Goal: Information Seeking & Learning: Learn about a topic

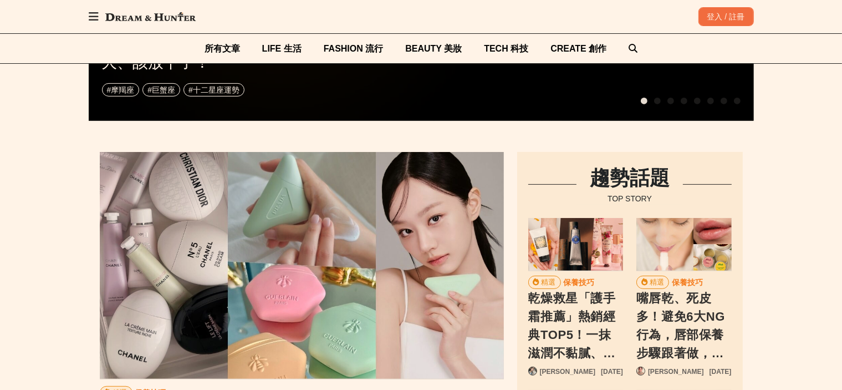
scroll to position [0, 656]
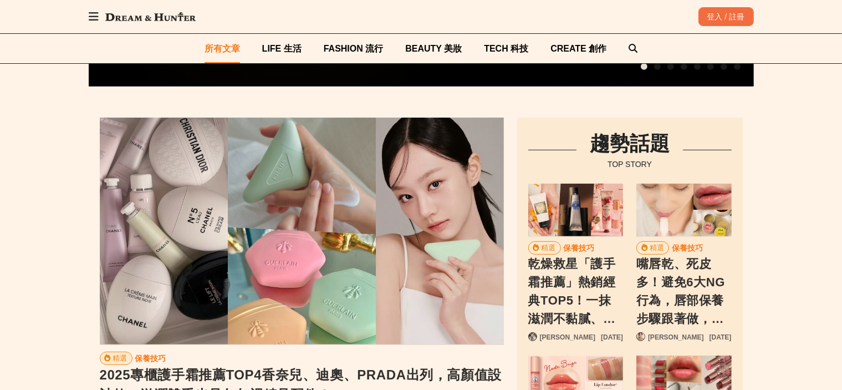
click at [222, 45] on span "所有文章" at bounding box center [222, 48] width 35 height 9
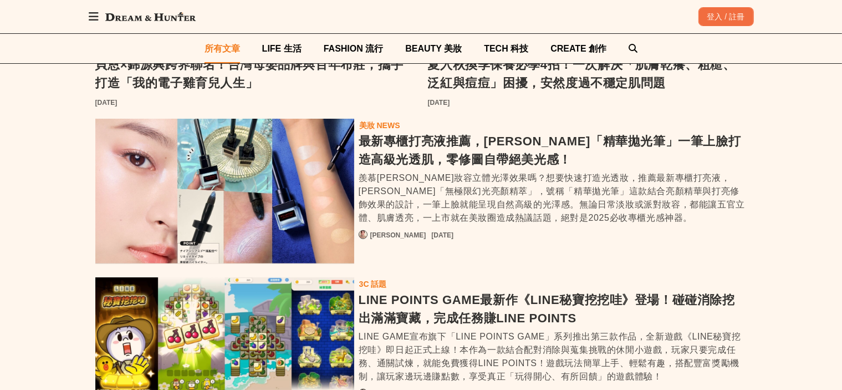
scroll to position [727, 0]
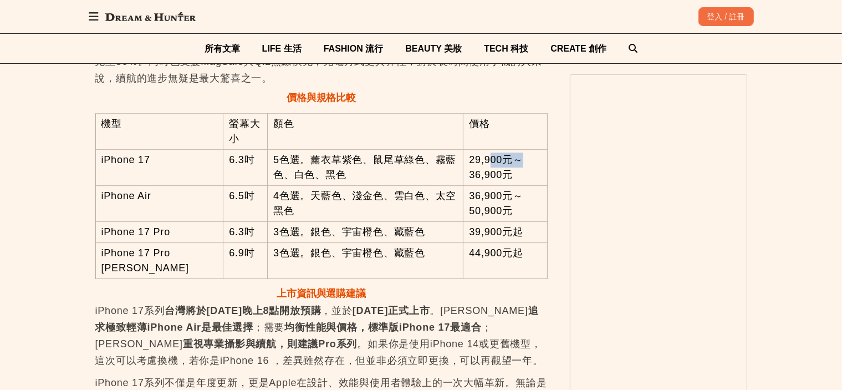
drag, startPoint x: 518, startPoint y: 158, endPoint x: 483, endPoint y: 146, distance: 37.0
click at [483, 149] on td "29,900元～36,900元" at bounding box center [506, 167] width 84 height 36
click at [490, 164] on td "29,900元～36,900元" at bounding box center [506, 167] width 84 height 36
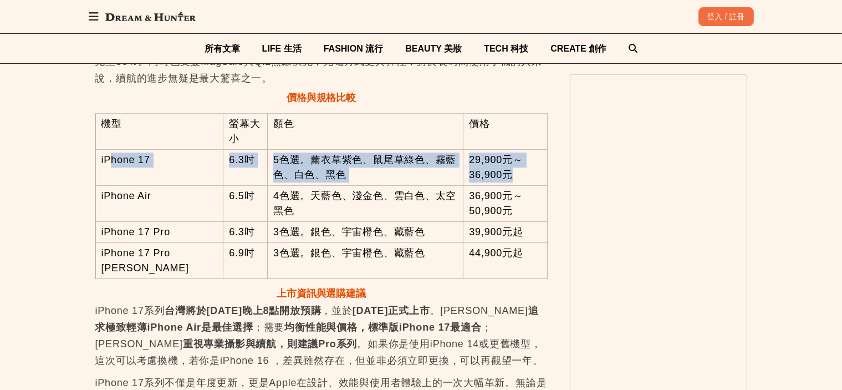
drag, startPoint x: 143, startPoint y: 148, endPoint x: 500, endPoint y: 170, distance: 357.8
click at [500, 170] on tr "iPhone 17 6.3吋 5色選。薰衣草紫色、鼠尾草綠色、霧藍色、白色、黑色 29,900元～36,900元" at bounding box center [321, 167] width 452 height 36
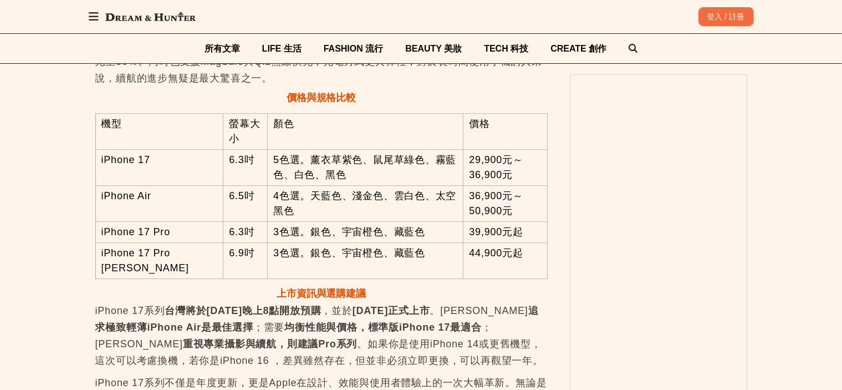
click at [375, 201] on td "4色選。天藍色、淺金色、雲白色、太空黑色" at bounding box center [365, 203] width 196 height 36
drag, startPoint x: 506, startPoint y: 166, endPoint x: 451, endPoint y: 147, distance: 58.6
click at [451, 149] on tr "iPhone 17 6.3吋 5色選。薰衣草紫色、鼠尾草綠色、霧藍色、白色、黑色 29,900元～36,900元" at bounding box center [321, 167] width 452 height 36
click at [486, 160] on td "29,900元～36,900元" at bounding box center [506, 167] width 84 height 36
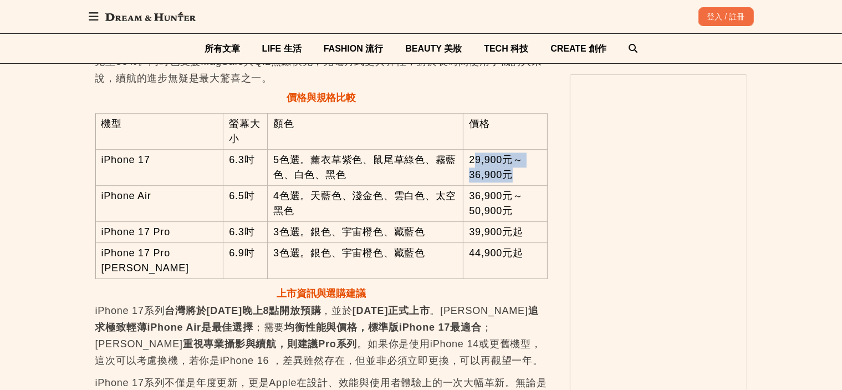
drag, startPoint x: 528, startPoint y: 166, endPoint x: 466, endPoint y: 146, distance: 65.8
click at [466, 149] on td "29,900元～36,900元" at bounding box center [506, 167] width 84 height 36
click at [406, 305] on strong "9月19 日正式上市" at bounding box center [392, 310] width 78 height 11
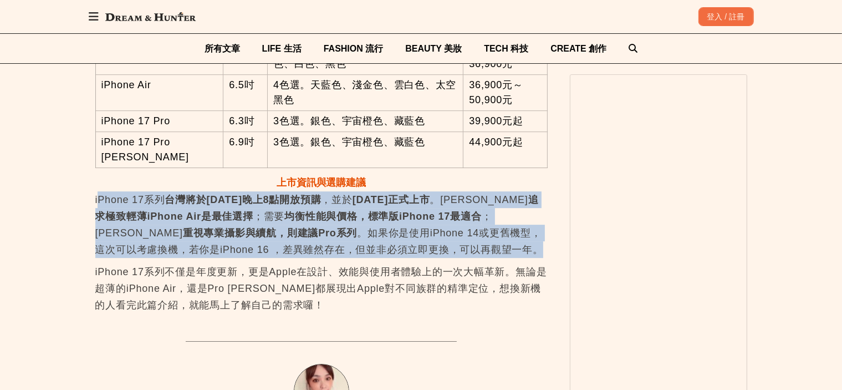
scroll to position [0, 1357]
drag, startPoint x: 401, startPoint y: 232, endPoint x: 97, endPoint y: 189, distance: 307.5
click at [97, 191] on p "iPhone 17系列 台灣將於2025年9月12日晚上8點開放預購 ，並於 9月19 日正式上市 。若 追求極致輕薄iPhone Air是最佳選擇 ；需要 …" at bounding box center [321, 224] width 452 height 67
click at [189, 212] on strong "追求極致輕薄iPhone Air是最佳選擇" at bounding box center [317, 208] width 444 height 28
click at [312, 235] on p "iPhone 17系列 台灣將於2025年9月12日晚上8點開放預購 ，並於 9月19 日正式上市 。若 追求極致輕薄iPhone Air是最佳選擇 ；需要 …" at bounding box center [321, 224] width 452 height 67
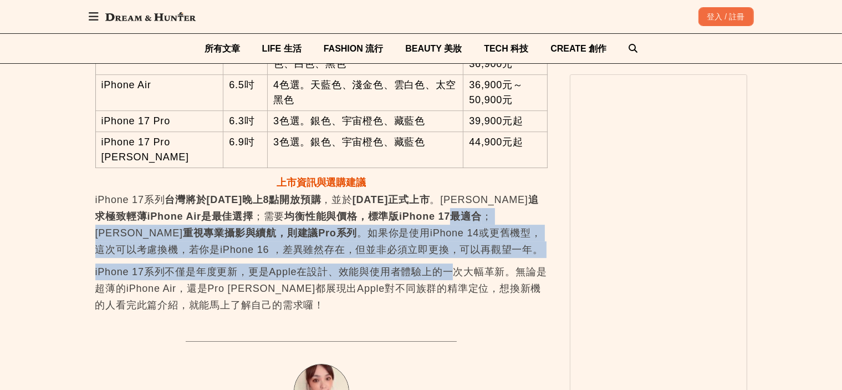
drag, startPoint x: 461, startPoint y: 257, endPoint x: 426, endPoint y: 215, distance: 55.2
click at [393, 238] on p "iPhone 17系列 台灣將於2025年9月12日晚上8點開放預購 ，並於 9月19 日正式上市 。若 追求極致輕薄iPhone Air是最佳選擇 ；需要 …" at bounding box center [321, 224] width 452 height 67
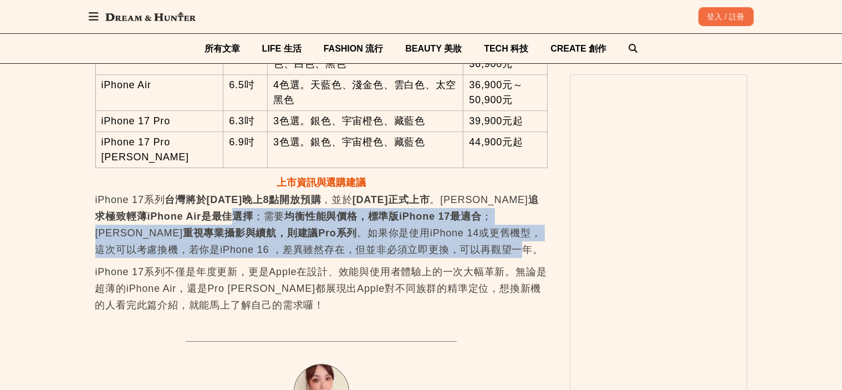
scroll to position [0, 38]
drag, startPoint x: 363, startPoint y: 243, endPoint x: 206, endPoint y: 211, distance: 160.7
click at [206, 211] on p "iPhone 17系列 台灣將於2025年9月12日晚上8點開放預購 ，並於 9月19 日正式上市 。若 追求極致輕薄iPhone Air是最佳選擇 ；需要 …" at bounding box center [321, 224] width 452 height 67
click at [221, 207] on strong "追求極致輕薄iPhone Air是最佳選擇" at bounding box center [317, 208] width 444 height 28
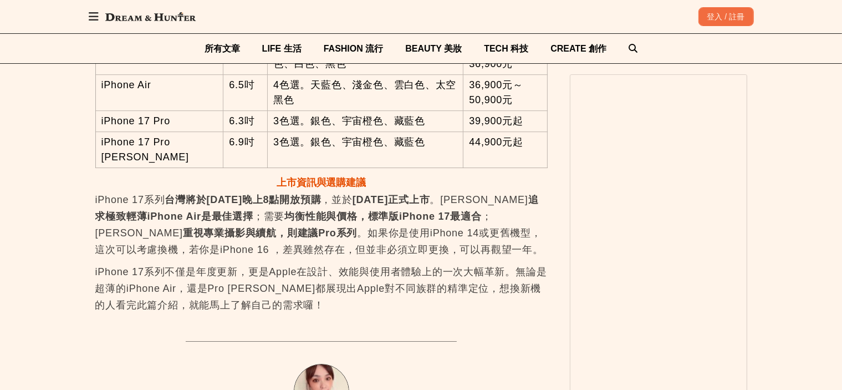
click at [284, 212] on strong "均衡性能與價格，標準版iPhone 17最適合" at bounding box center [382, 216] width 197 height 11
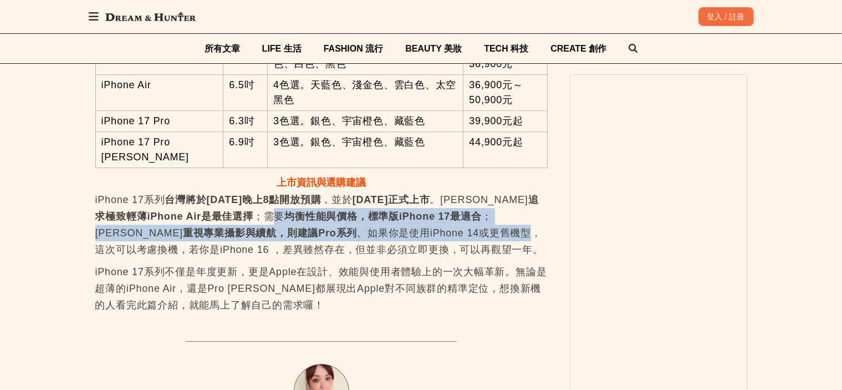
drag, startPoint x: 303, startPoint y: 208, endPoint x: 377, endPoint y: 221, distance: 75.5
click at [377, 221] on p "iPhone 17系列 台灣將於2025年9月12日晚上8點開放預購 ，並於 9月19 日正式上市 。若 追求極致輕薄iPhone Air是最佳選擇 ；需要 …" at bounding box center [321, 224] width 452 height 67
click at [370, 230] on div at bounding box center [370, 230] width 0 height 0
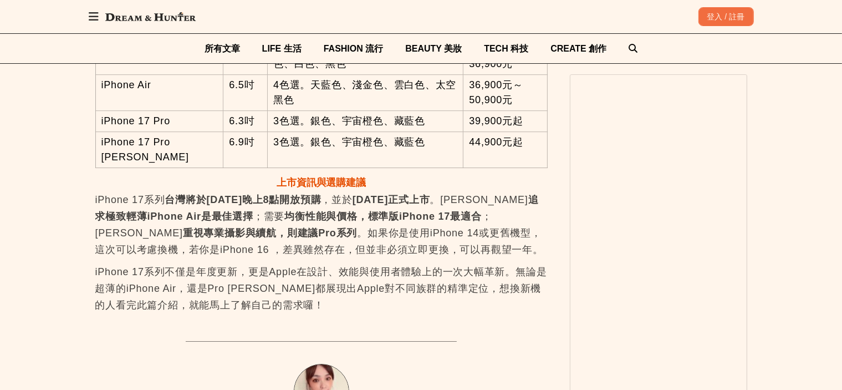
click at [396, 235] on p "iPhone 17系列 台灣將於2025年9月12日晚上8點開放預購 ，並於 9月19 日正式上市 。若 追求極致輕薄iPhone Air是最佳選擇 ；需要 …" at bounding box center [321, 224] width 452 height 67
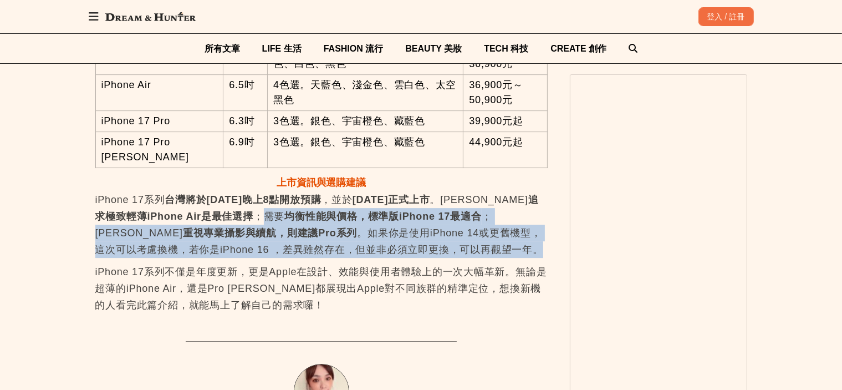
scroll to position [0, 452]
drag, startPoint x: 383, startPoint y: 242, endPoint x: 238, endPoint y: 207, distance: 148.7
click at [238, 207] on p "iPhone 17系列 台灣將於2025年9月12日晚上8點開放預購 ，並於 9月19 日正式上市 。若 追求極致輕薄iPhone Air是最佳選擇 ；需要 …" at bounding box center [321, 224] width 452 height 67
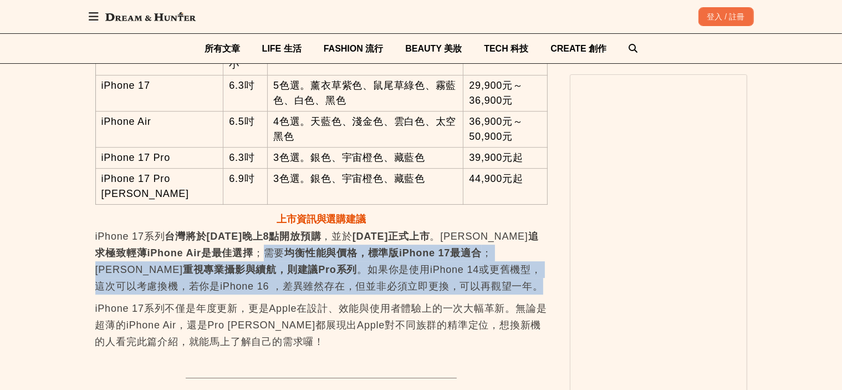
scroll to position [3438, 0]
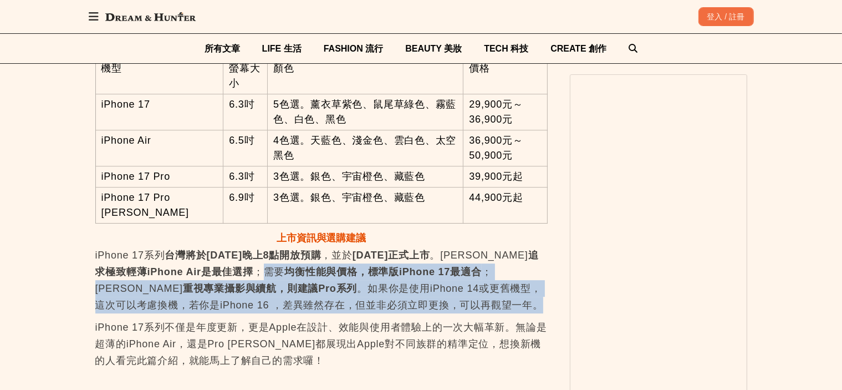
click at [304, 266] on strong "均衡性能與價格，標準版iPhone 17最適合" at bounding box center [382, 271] width 197 height 11
drag, startPoint x: 395, startPoint y: 296, endPoint x: 388, endPoint y: 259, distance: 36.6
click at [388, 259] on p "iPhone 17系列 台灣將於2025年9月12日晚上8點開放預購 ，並於 9月19 日正式上市 。若 追求極致輕薄iPhone Air是最佳選擇 ；需要 …" at bounding box center [321, 280] width 452 height 67
click at [419, 268] on p "iPhone 17系列 台灣將於2025年9月12日晚上8點開放預購 ，並於 9月19 日正式上市 。若 追求極致輕薄iPhone Air是最佳選擇 ；需要 …" at bounding box center [321, 280] width 452 height 67
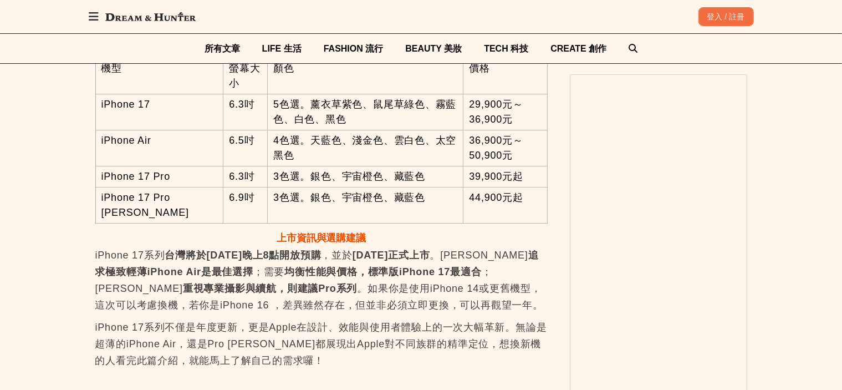
scroll to position [0, 905]
click at [378, 282] on p "iPhone 17系列 台灣將於2025年9月12日晚上8點開放預購 ，並於 9月19 日正式上市 。若 追求極致輕薄iPhone Air是最佳選擇 ；需要 …" at bounding box center [321, 280] width 452 height 67
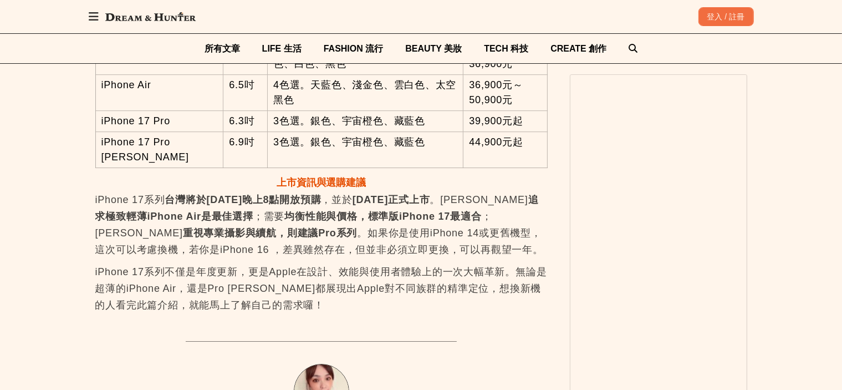
scroll to position [0, 0]
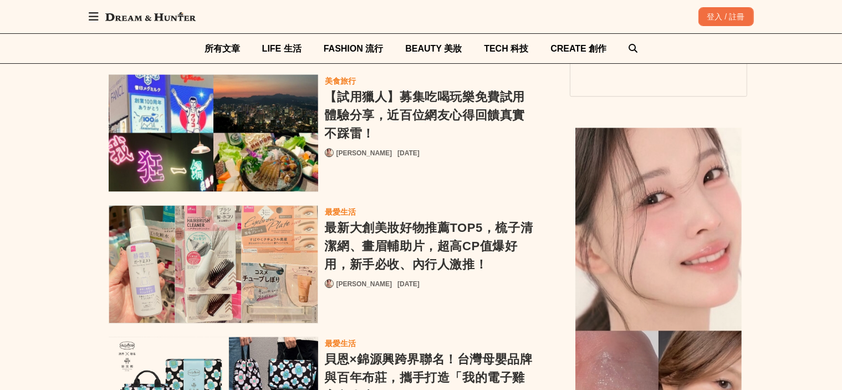
scroll to position [2883, 0]
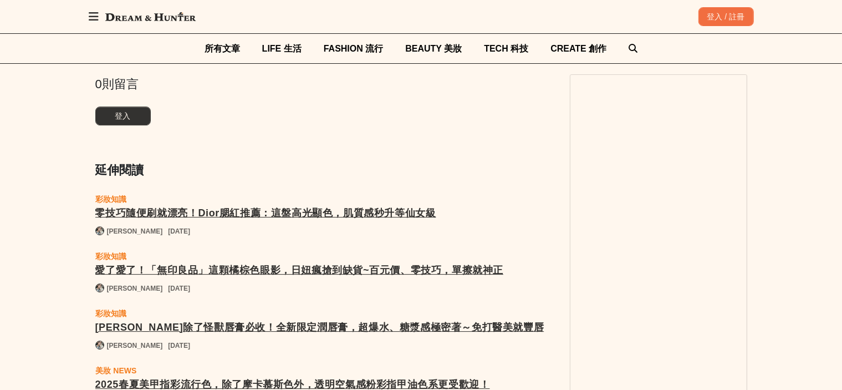
scroll to position [3548, 0]
